Goal: Task Accomplishment & Management: Complete application form

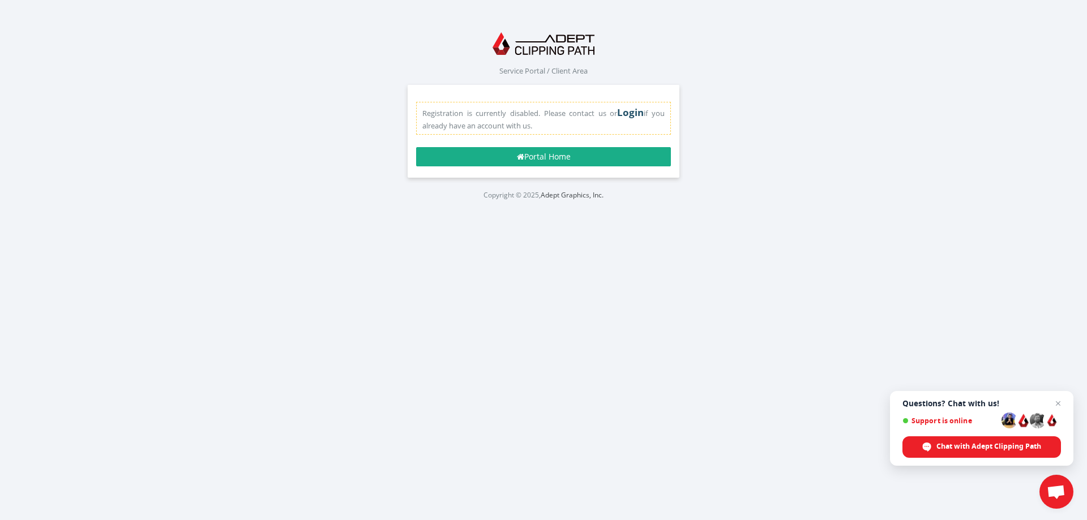
click at [638, 117] on link "Login" at bounding box center [630, 112] width 27 height 13
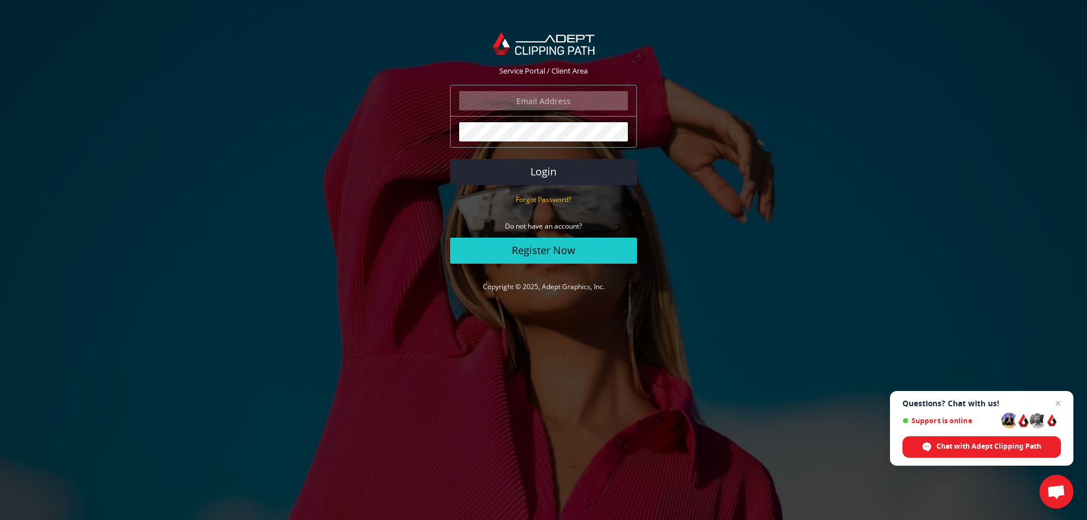
click at [582, 109] on input "email" at bounding box center [543, 100] width 169 height 19
click at [238, 80] on section "Service Portal / Client Area The login field is required. The password field is…" at bounding box center [543, 163] width 1087 height 292
click at [649, 383] on body "Service Portal / Client Area The login field is required. The password field is…" at bounding box center [543, 260] width 1087 height 520
click at [674, 112] on section "Service Portal / Client Area The login field is required. The password field is…" at bounding box center [543, 163] width 1087 height 292
click at [579, 91] on div "The login field is required." at bounding box center [543, 101] width 187 height 32
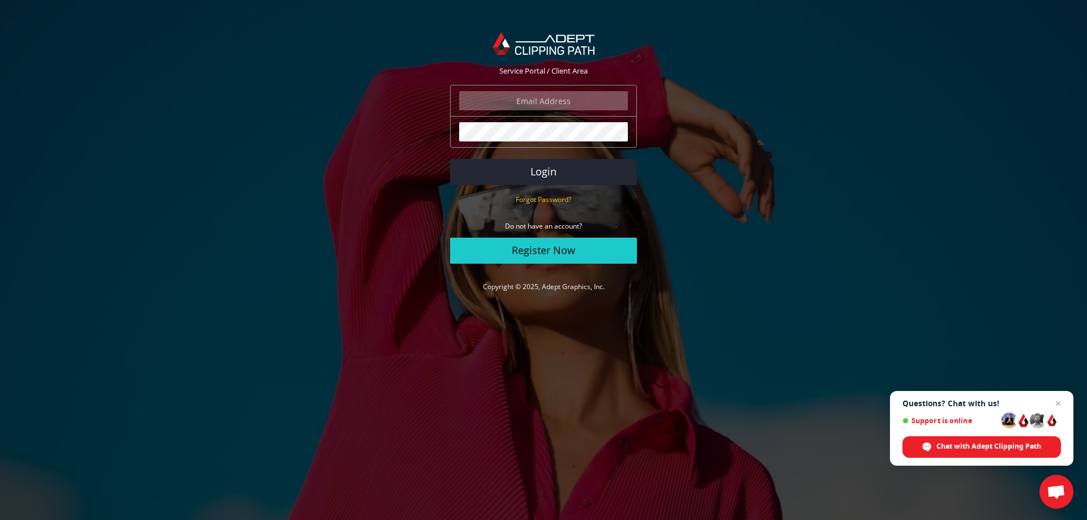
click at [571, 93] on input "email" at bounding box center [543, 100] width 169 height 19
